Goal: Task Accomplishment & Management: Manage account settings

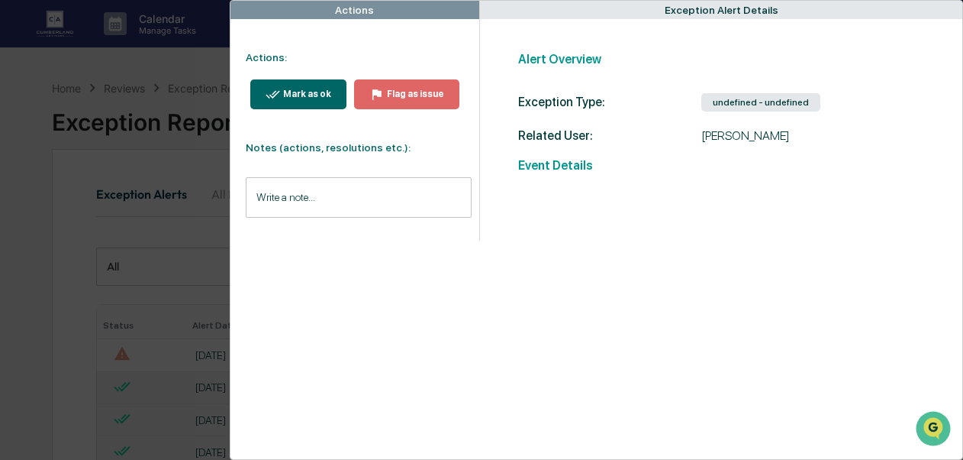
click at [286, 97] on div "Mark as ok" at bounding box center [305, 94] width 51 height 11
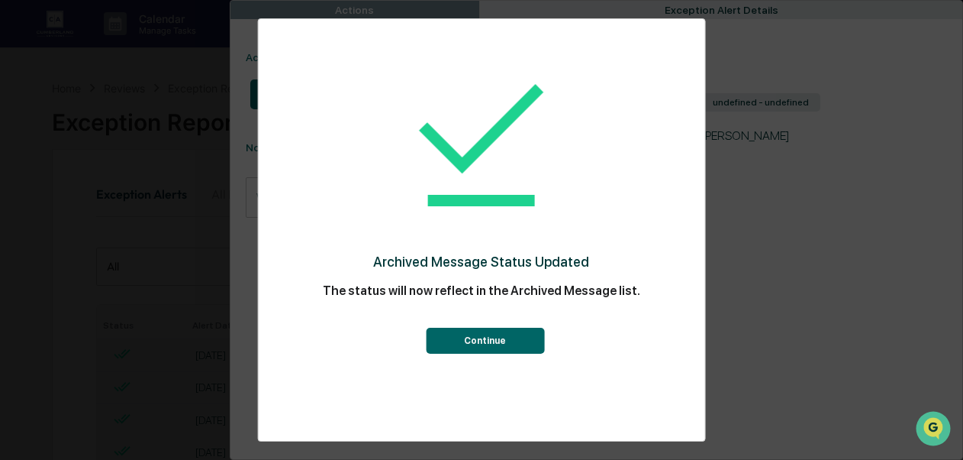
click at [477, 347] on button "Continue" at bounding box center [485, 340] width 118 height 26
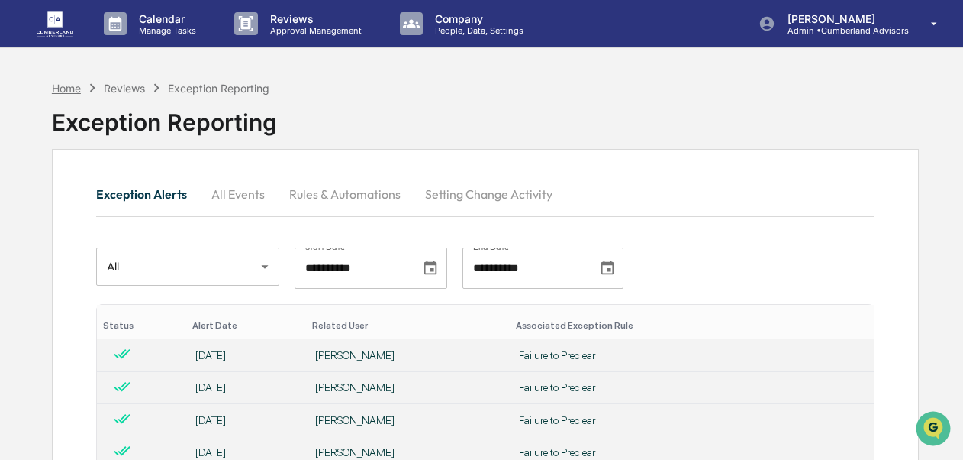
click at [69, 88] on div "Home" at bounding box center [66, 88] width 29 height 13
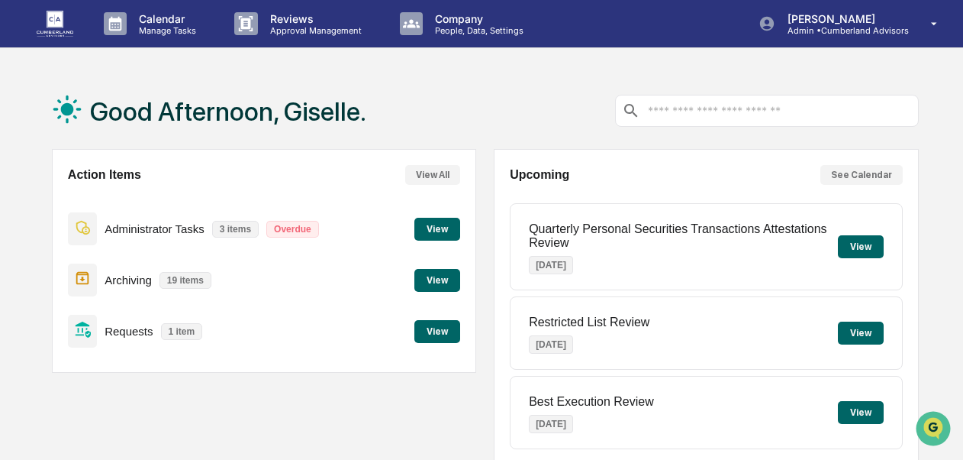
click at [421, 331] on button "View" at bounding box center [438, 331] width 46 height 23
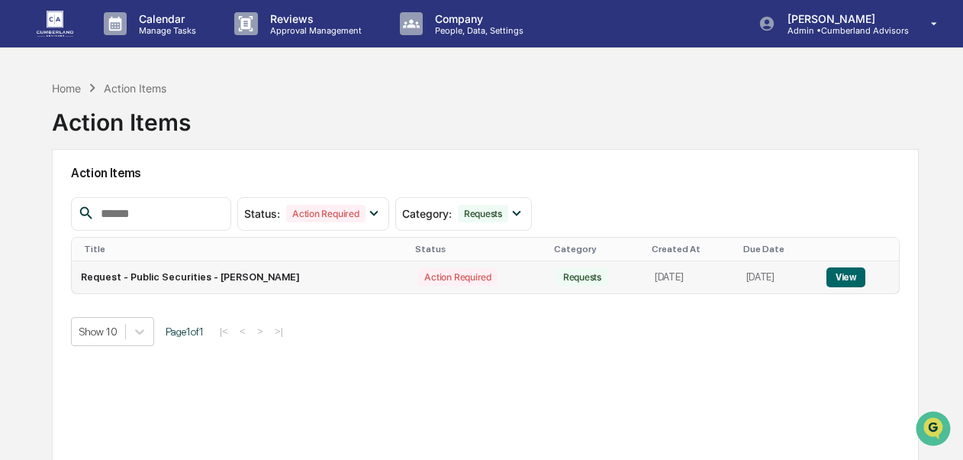
click at [852, 270] on button "View" at bounding box center [846, 277] width 39 height 20
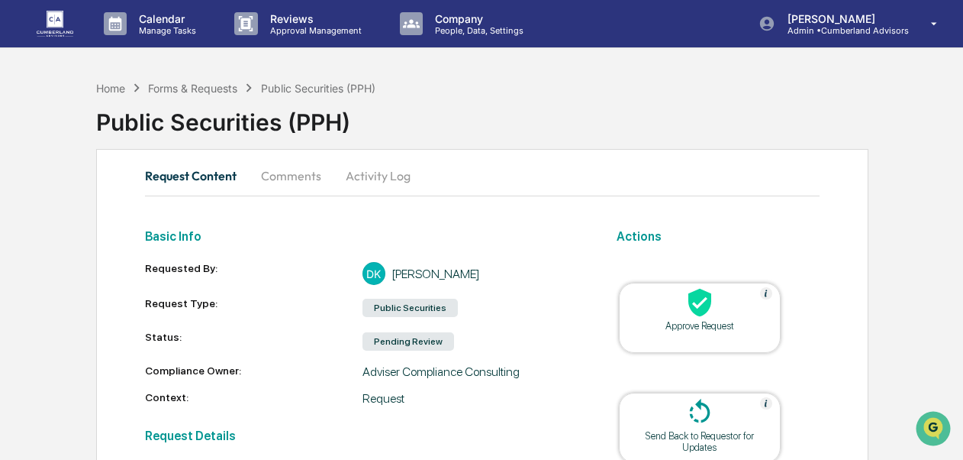
click at [711, 294] on icon at bounding box center [700, 302] width 31 height 31
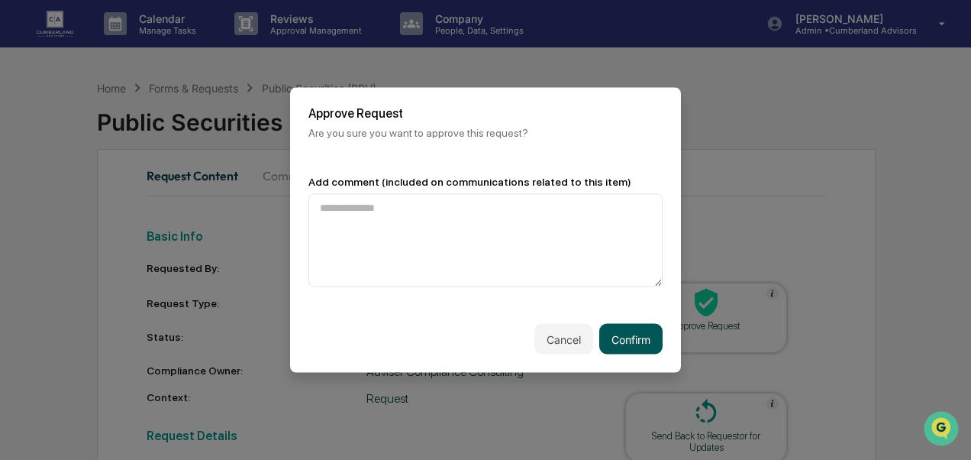
click at [632, 335] on button "Confirm" at bounding box center [630, 339] width 63 height 31
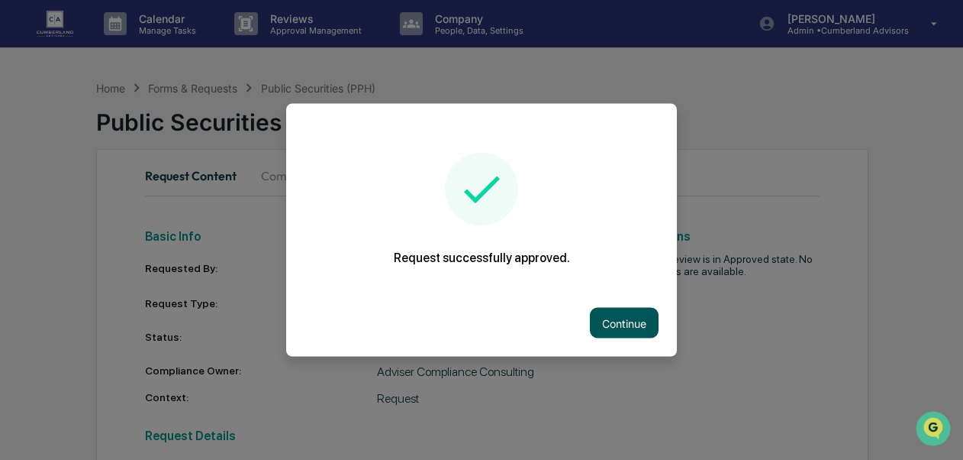
click at [610, 308] on button "Continue" at bounding box center [624, 323] width 69 height 31
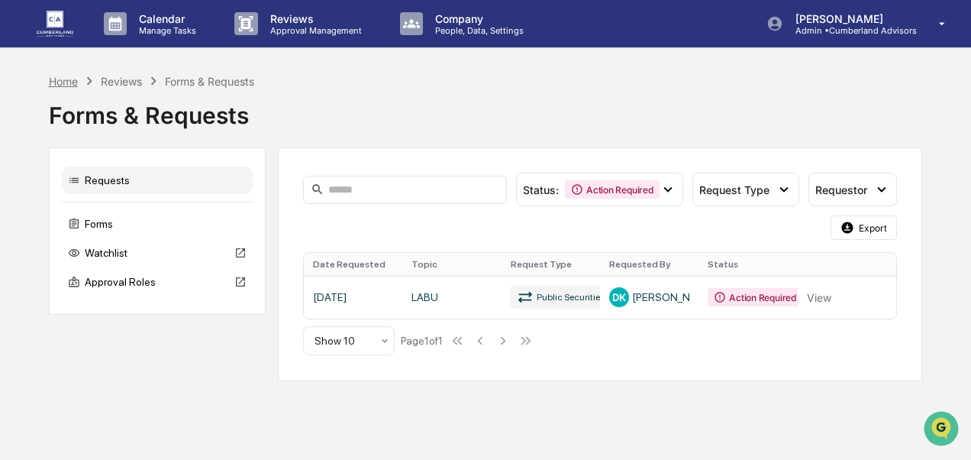
click at [66, 84] on div "Home" at bounding box center [63, 81] width 29 height 13
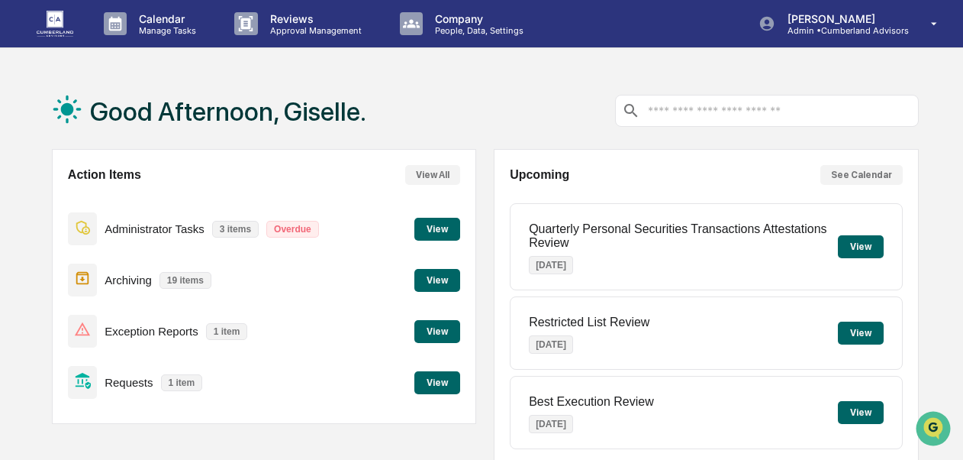
click at [445, 383] on button "View" at bounding box center [438, 382] width 46 height 23
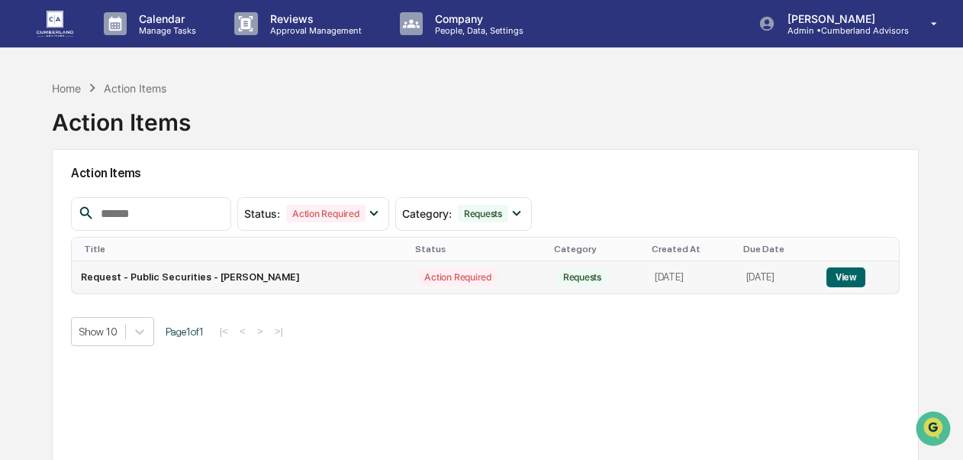
click at [857, 281] on button "View" at bounding box center [846, 277] width 39 height 20
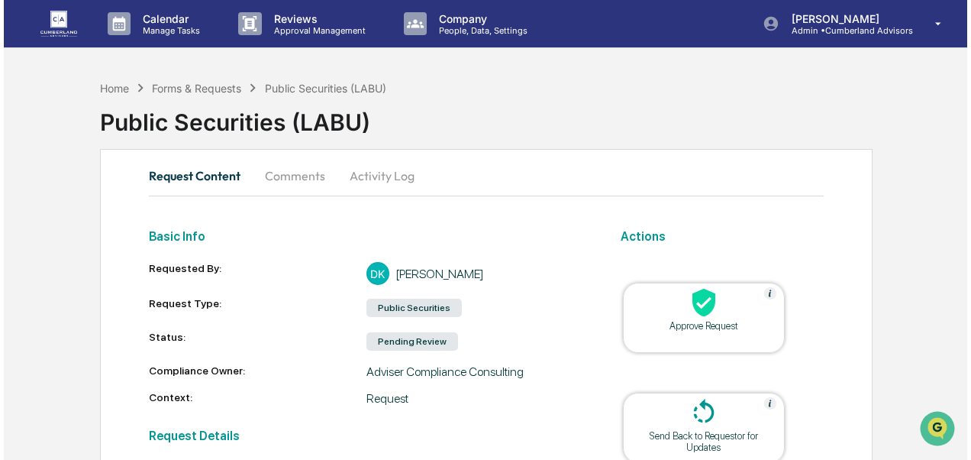
scroll to position [292, 0]
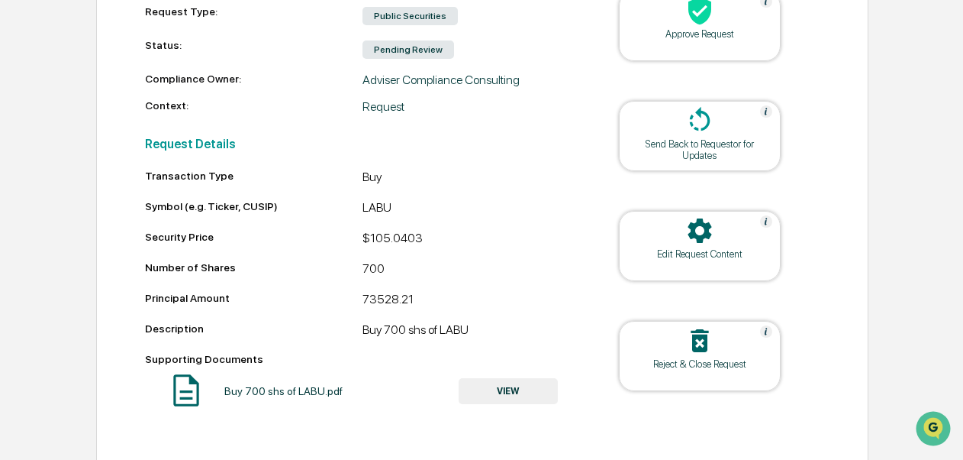
click at [733, 35] on div "Approve Request" at bounding box center [699, 33] width 137 height 11
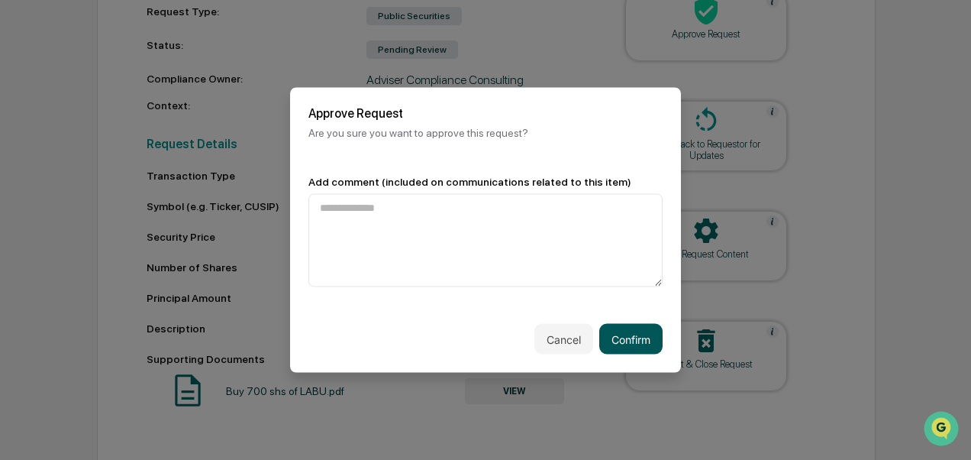
click at [617, 344] on button "Confirm" at bounding box center [630, 339] width 63 height 31
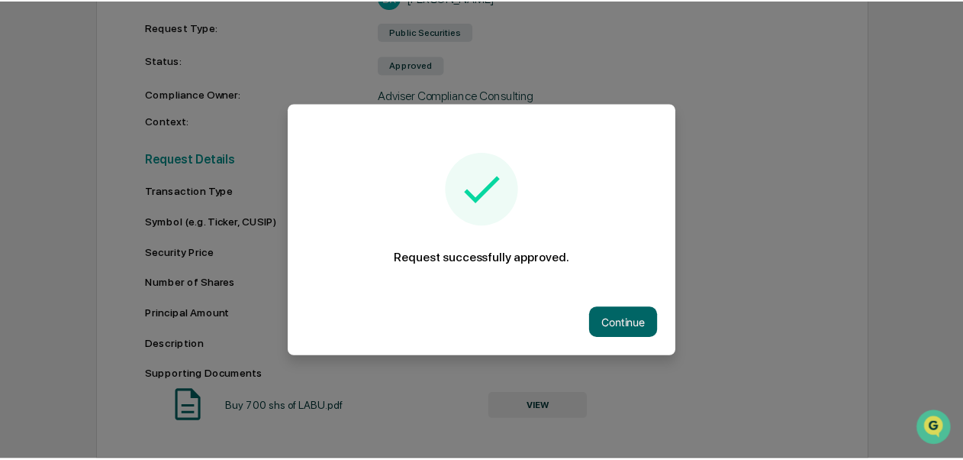
scroll to position [279, 0]
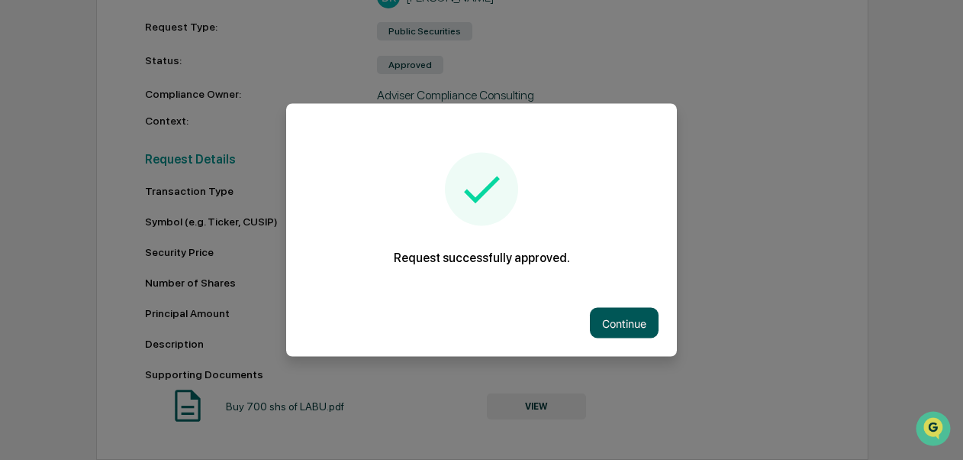
click at [612, 319] on button "Continue" at bounding box center [624, 323] width 69 height 31
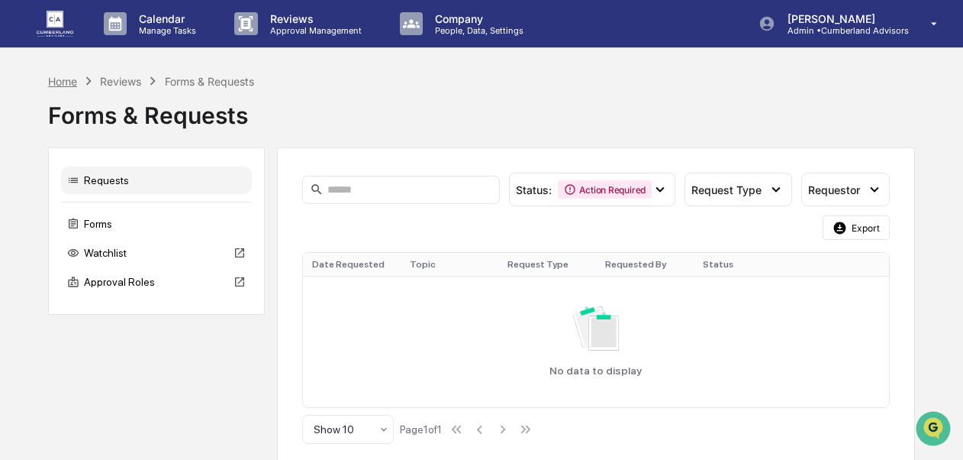
click at [58, 80] on div "Home" at bounding box center [62, 81] width 29 height 13
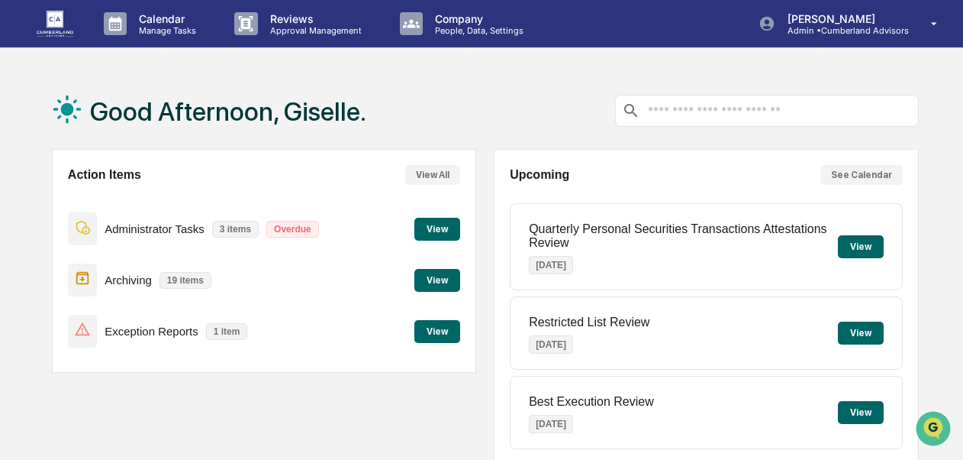
click at [429, 332] on button "View" at bounding box center [438, 331] width 46 height 23
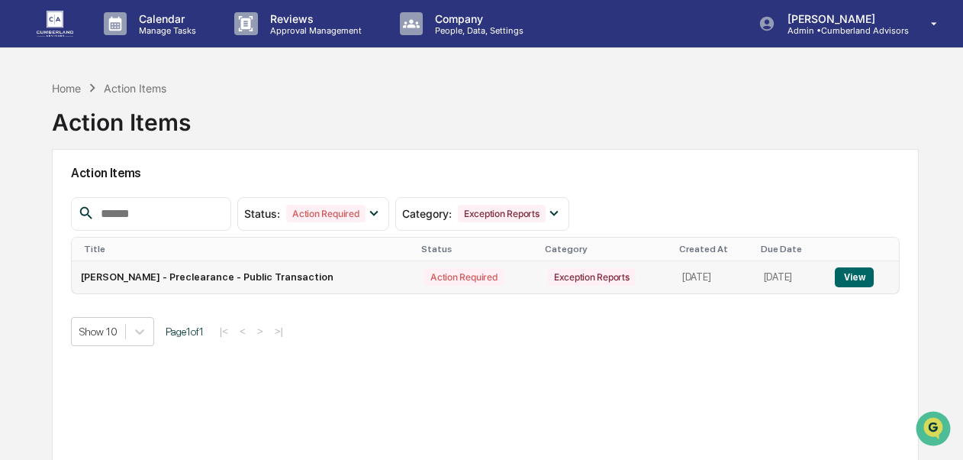
click at [848, 273] on button "View" at bounding box center [854, 277] width 39 height 20
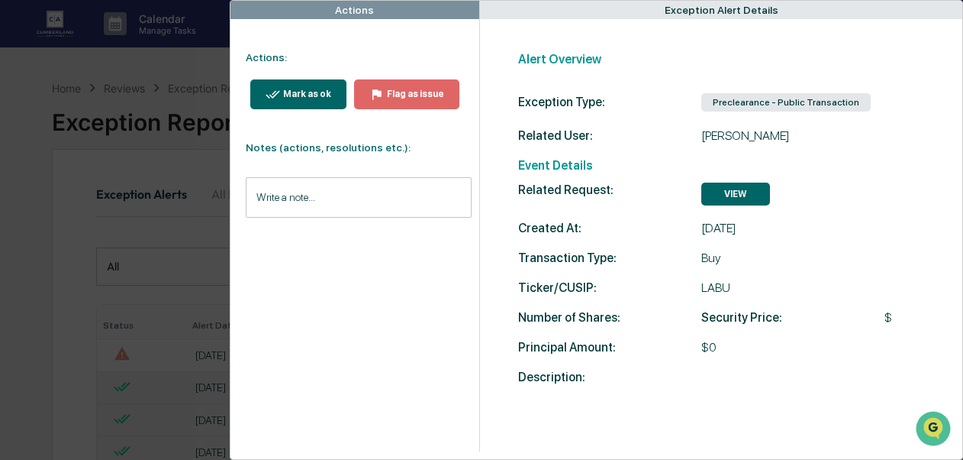
click at [314, 104] on button "Mark as ok" at bounding box center [298, 94] width 96 height 30
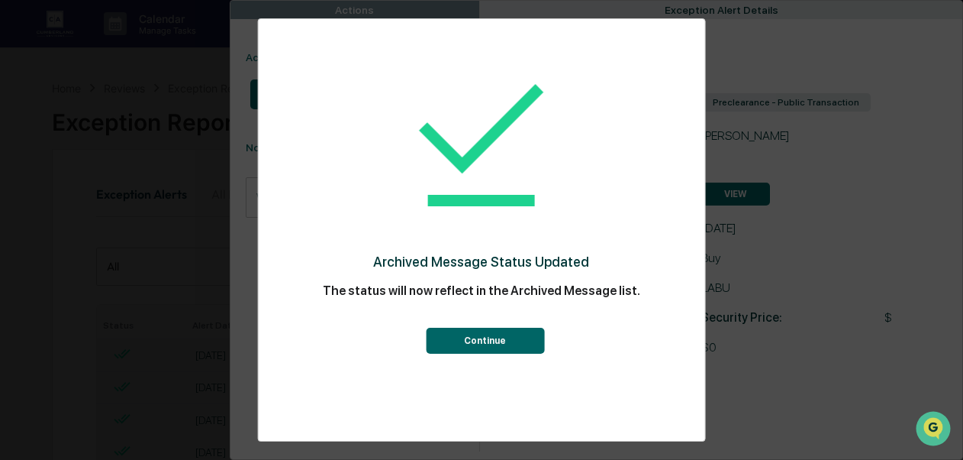
click at [484, 340] on button "Continue" at bounding box center [485, 340] width 118 height 26
